Goal: Transaction & Acquisition: Subscribe to service/newsletter

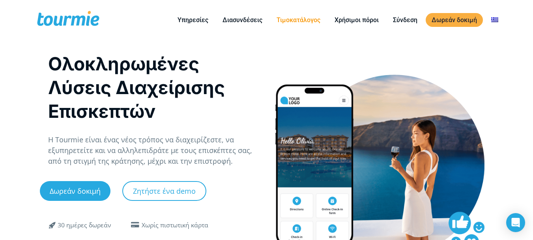
click at [302, 20] on link "Τιμοκατάλογος" at bounding box center [299, 20] width 56 height 10
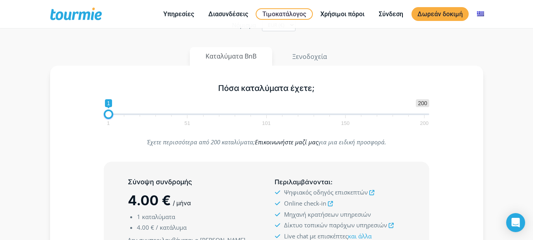
scroll to position [79, 0]
click at [124, 114] on span "1 200 0 0 1 1 51 101 150 200" at bounding box center [267, 112] width 326 height 26
type input "2"
drag, startPoint x: 127, startPoint y: 114, endPoint x: 113, endPoint y: 112, distance: 13.9
click at [113, 112] on span at bounding box center [109, 113] width 9 height 9
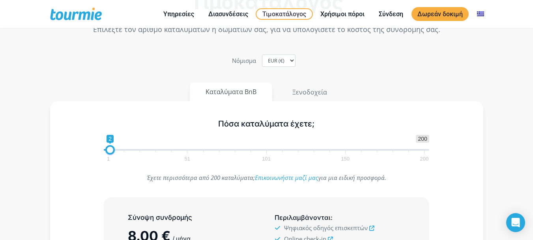
scroll to position [0, 0]
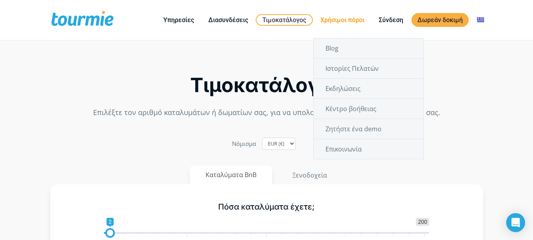
click at [359, 19] on link "Χρήσιμοι πόροι" at bounding box center [343, 20] width 56 height 10
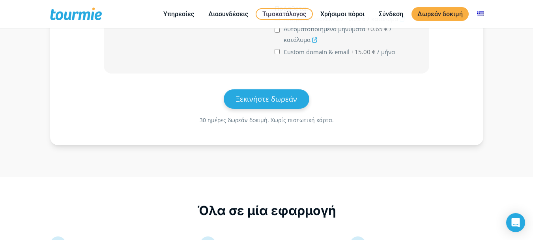
scroll to position [314, 0]
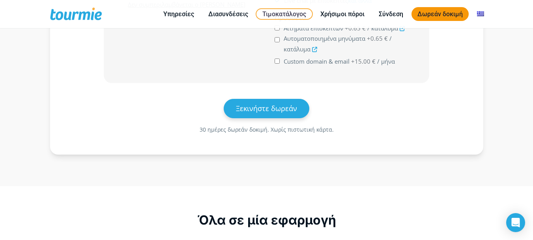
click at [437, 13] on link "Δωρεάν δοκιμή" at bounding box center [440, 14] width 57 height 14
